Goal: Information Seeking & Learning: Check status

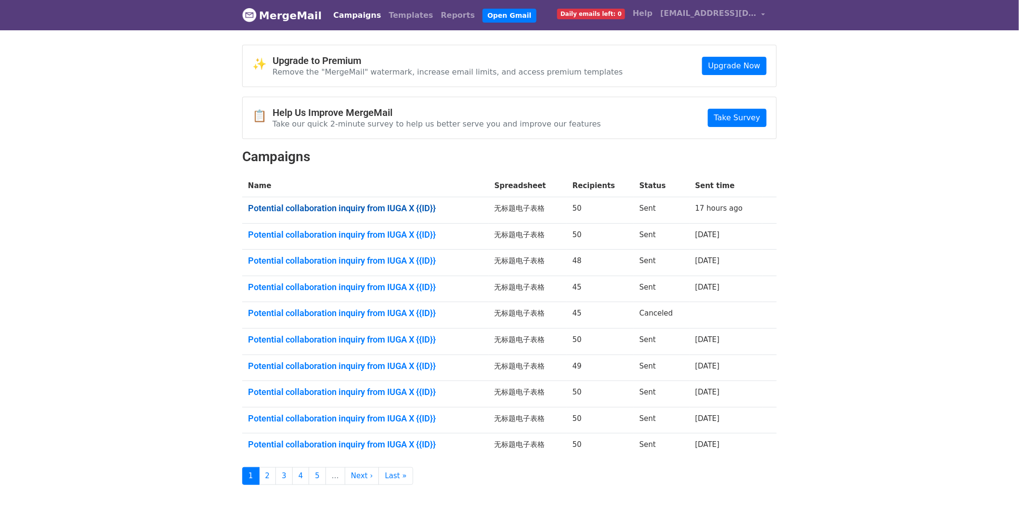
click at [422, 207] on link "Potential collaboration inquiry from IUGA X {{ID}}" at bounding box center [365, 208] width 235 height 11
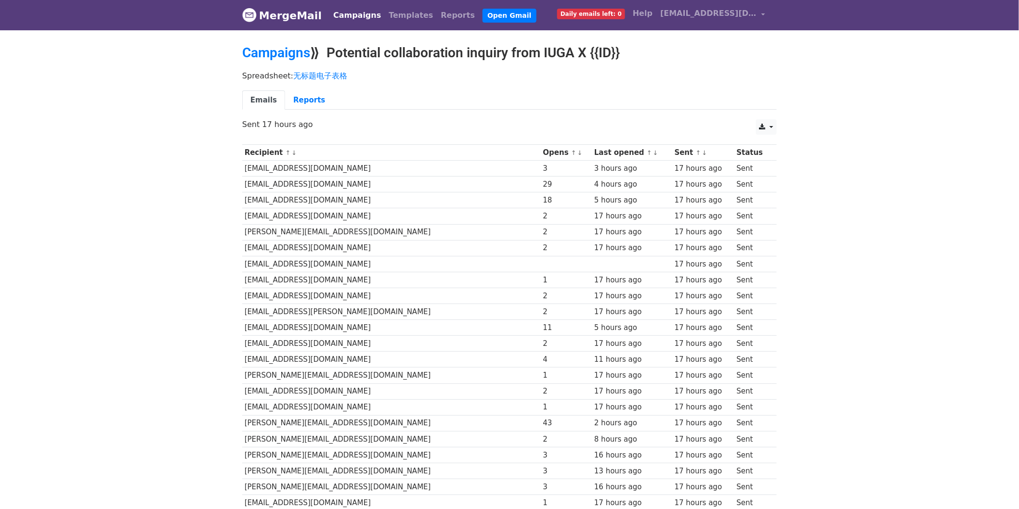
drag, startPoint x: 826, startPoint y: 287, endPoint x: 801, endPoint y: 287, distance: 25.0
click at [826, 287] on body "MergeMail Campaigns Templates Reports Open Gmail Daily emails left: 0 Help crea…" at bounding box center [509, 501] width 1019 height 1003
click at [291, 52] on link "Campaigns" at bounding box center [276, 53] width 68 height 16
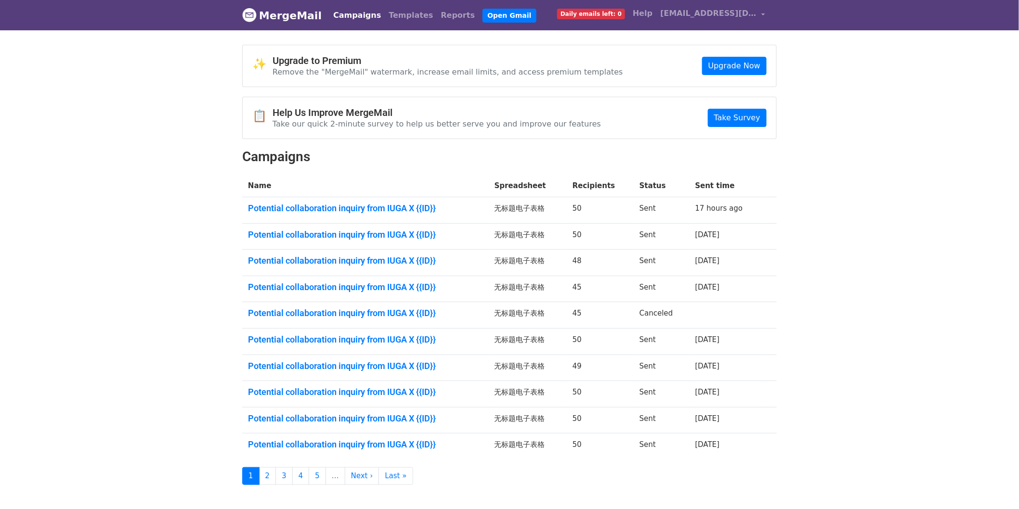
drag, startPoint x: 884, startPoint y: 203, endPoint x: 838, endPoint y: 206, distance: 45.9
click at [884, 203] on body "MergeMail Campaigns Templates Reports Open Gmail Daily emails left: 0 Help [EMA…" at bounding box center [509, 262] width 1019 height 524
